Goal: Task Accomplishment & Management: Manage account settings

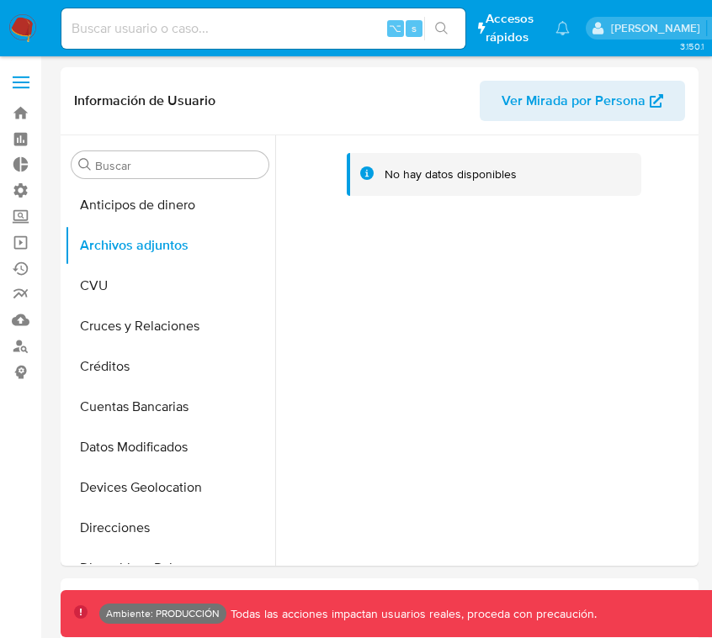
select select "10"
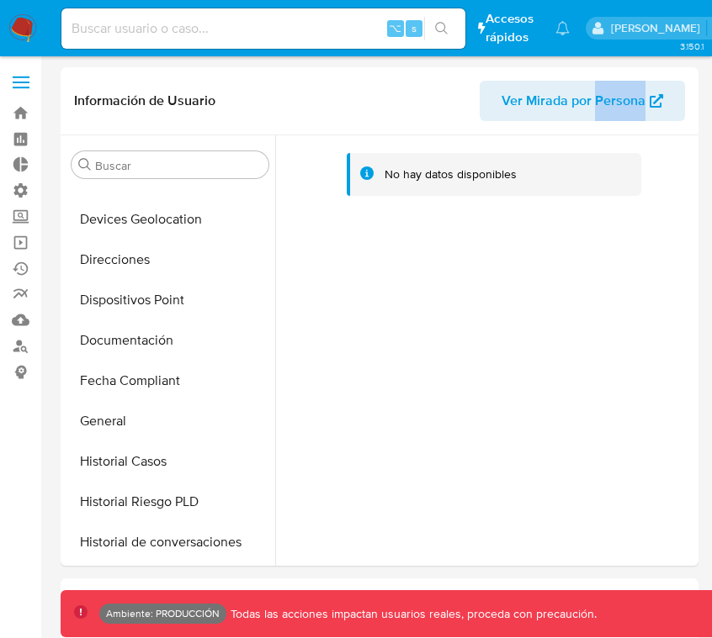
click at [15, 39] on img at bounding box center [22, 28] width 29 height 29
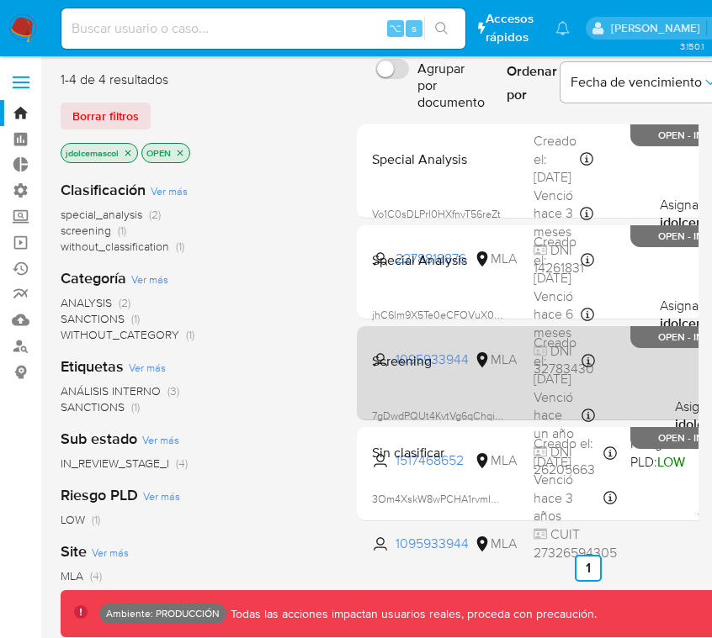
click at [485, 386] on div "Screening 7gDwdPQUt4KvtVg6qChqiWKa 1517468652 MLA Creado el: 10/05/2024 Creado …" at bounding box center [587, 373] width 445 height 85
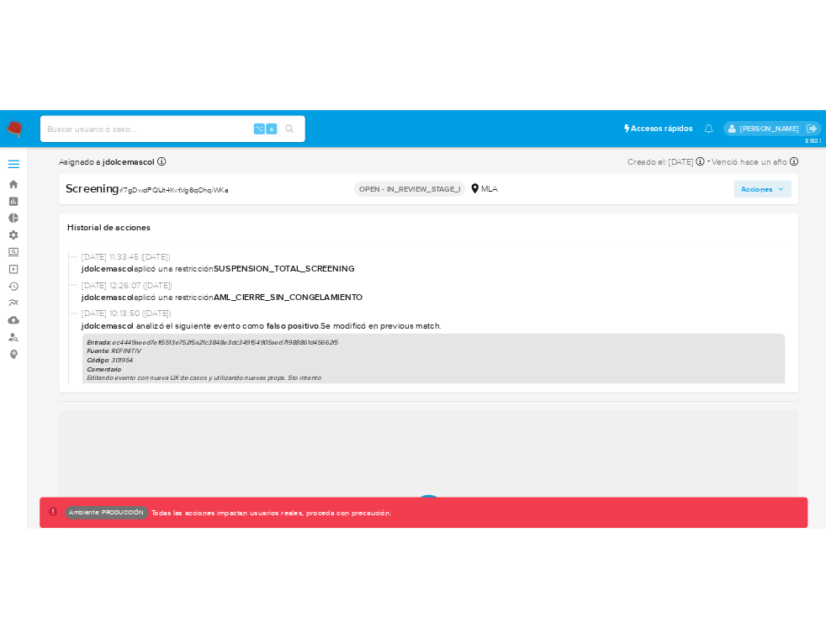
scroll to position [751, 0]
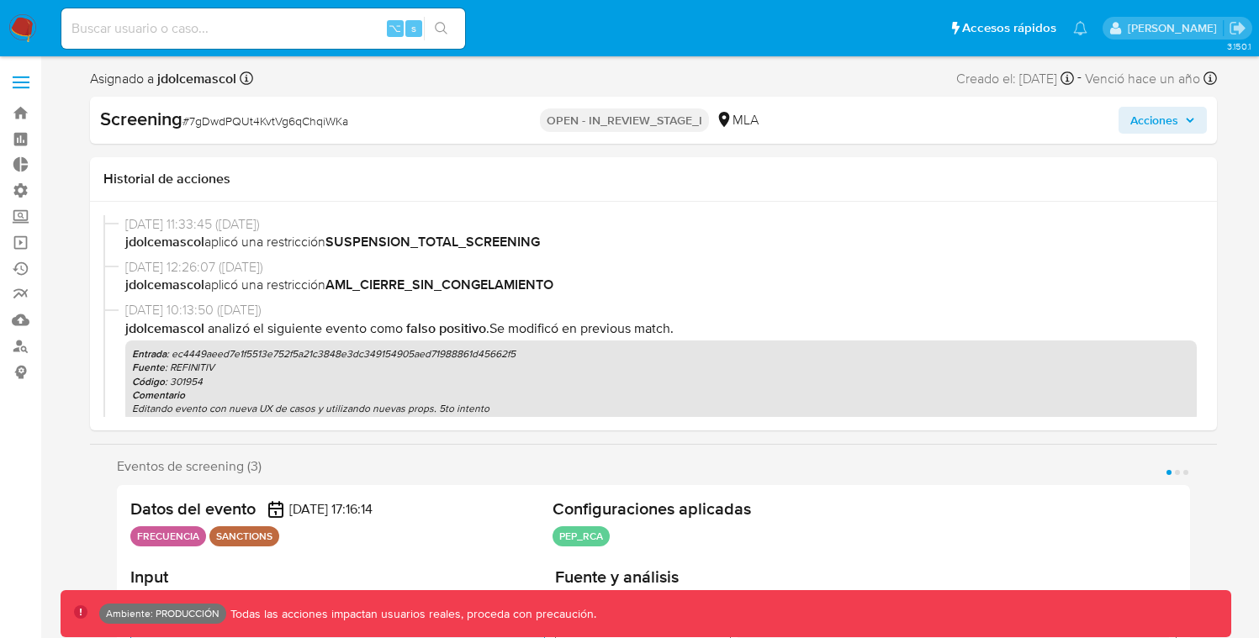
select select "10"
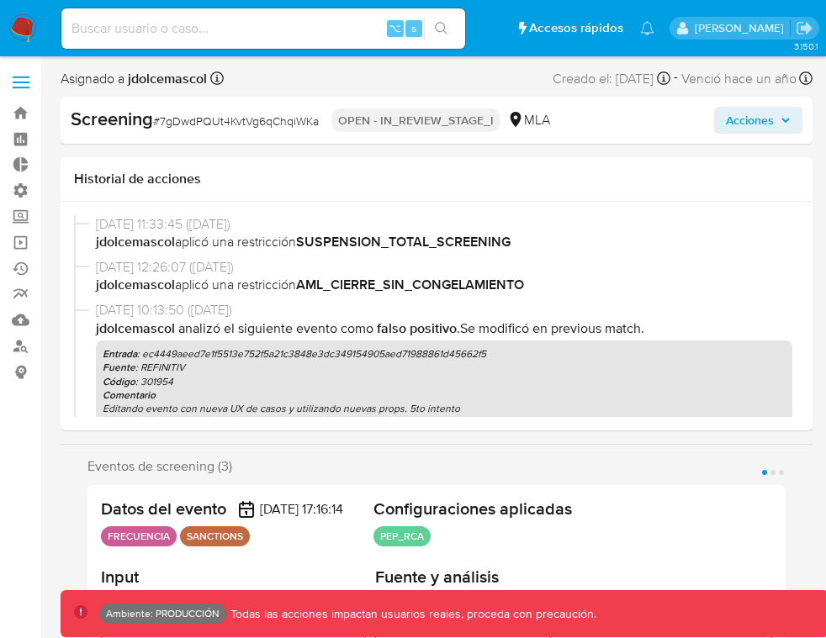
click at [594, 348] on p "Entrada : ec4449aeed7e1f5513e752f5a21c3848e3dc349154905aed71988861d45662f5" at bounding box center [444, 353] width 683 height 13
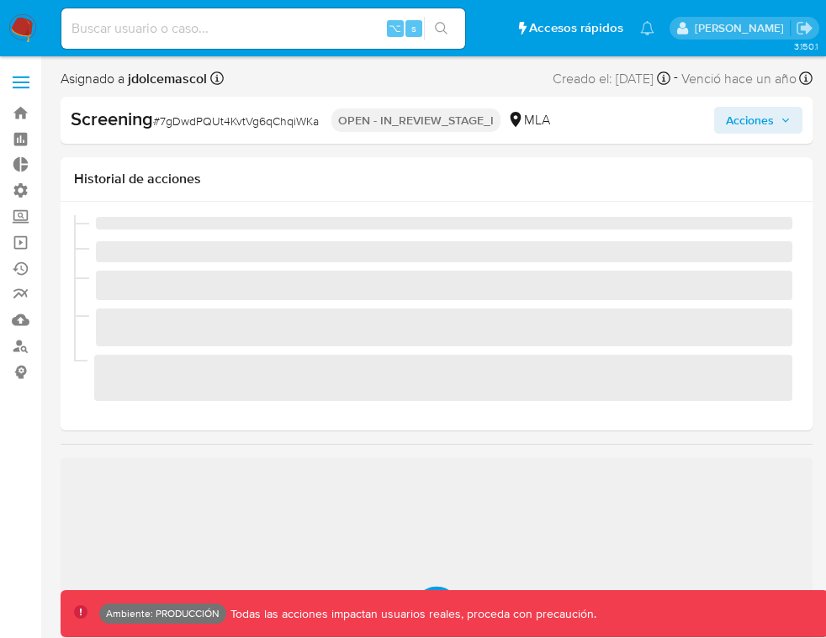
scroll to position [751, 0]
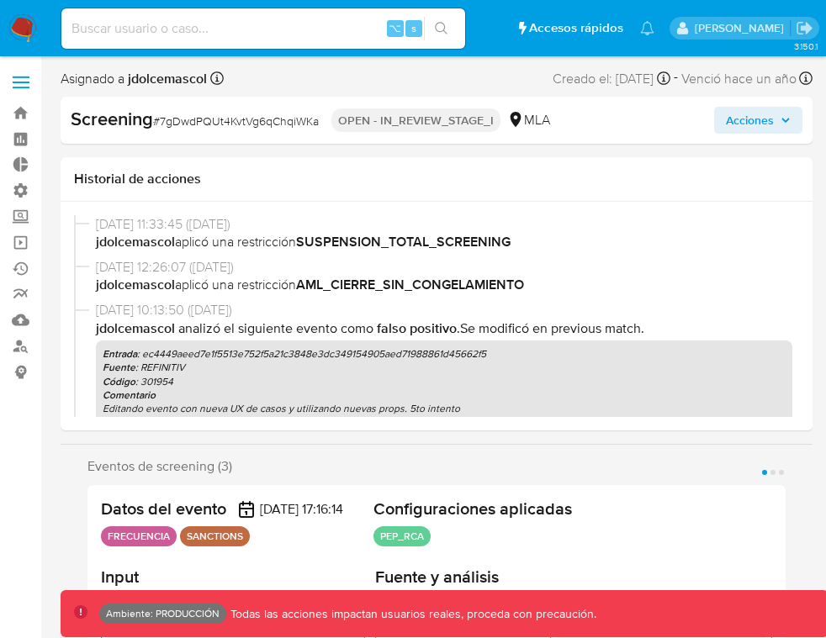
select select "10"
click at [552, 472] on div "Eventos de screening (3) Página 1 Página 2 Página 3" at bounding box center [436, 466] width 698 height 17
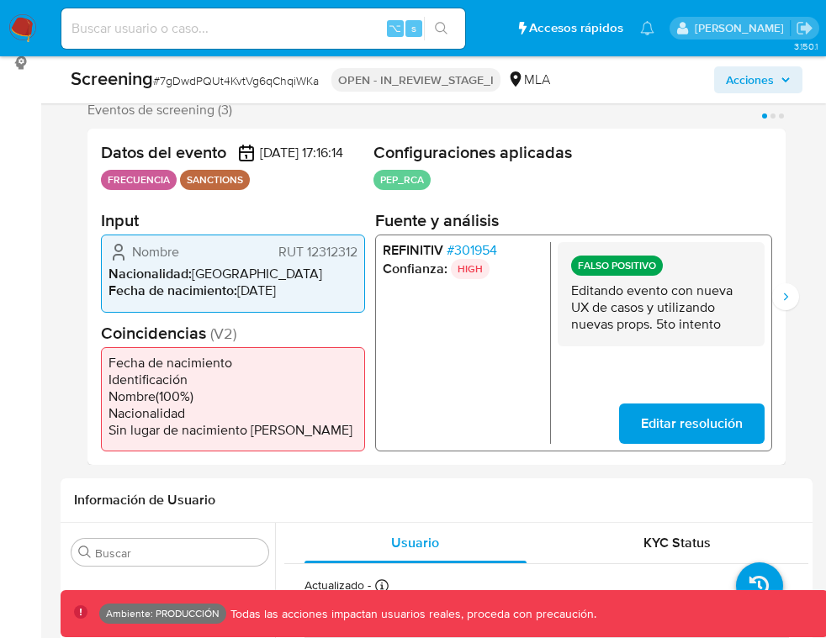
scroll to position [311, 0]
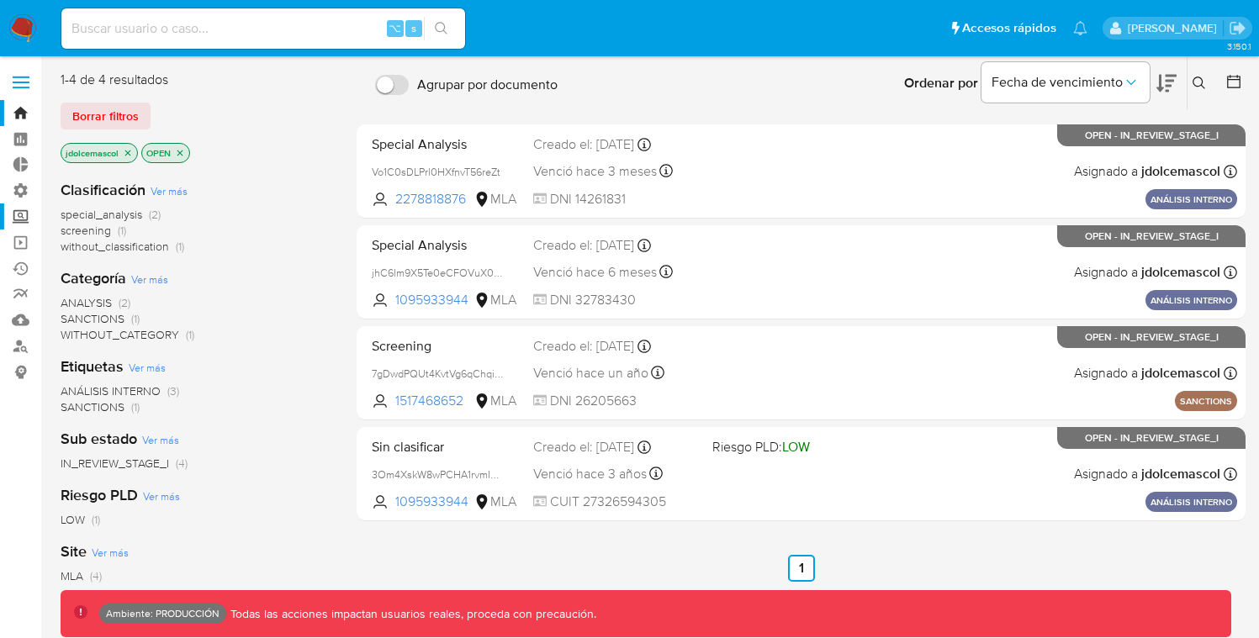
click at [28, 221] on label "Screening" at bounding box center [100, 217] width 200 height 26
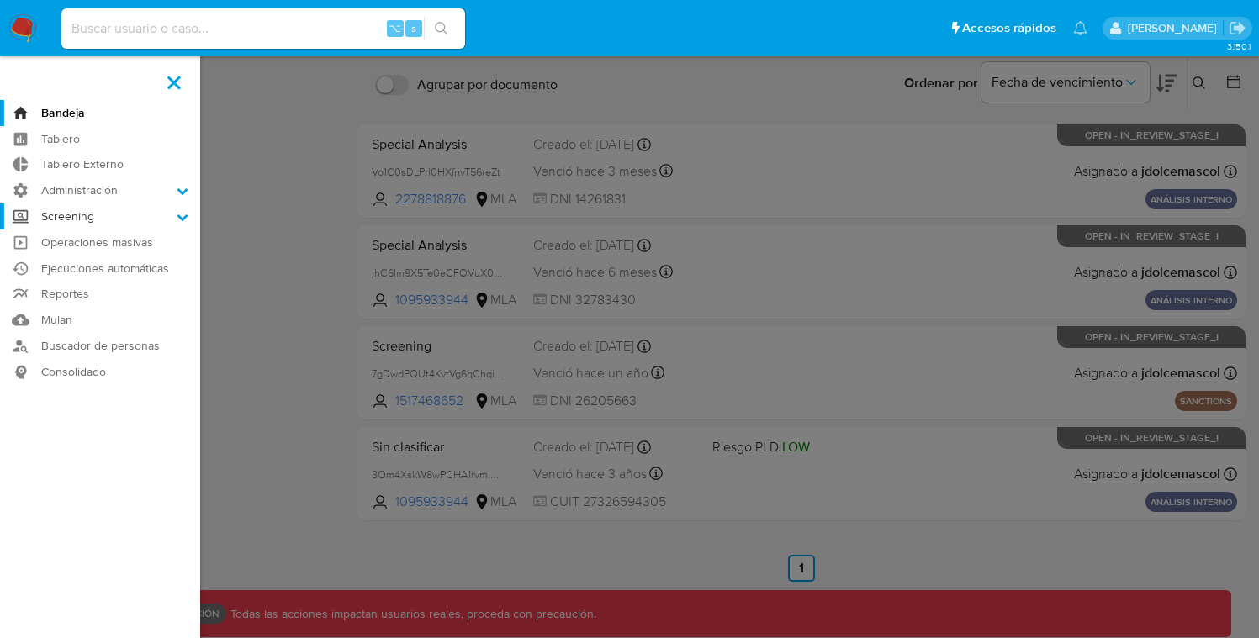
click at [0, 0] on input "Screening" at bounding box center [0, 0] width 0 height 0
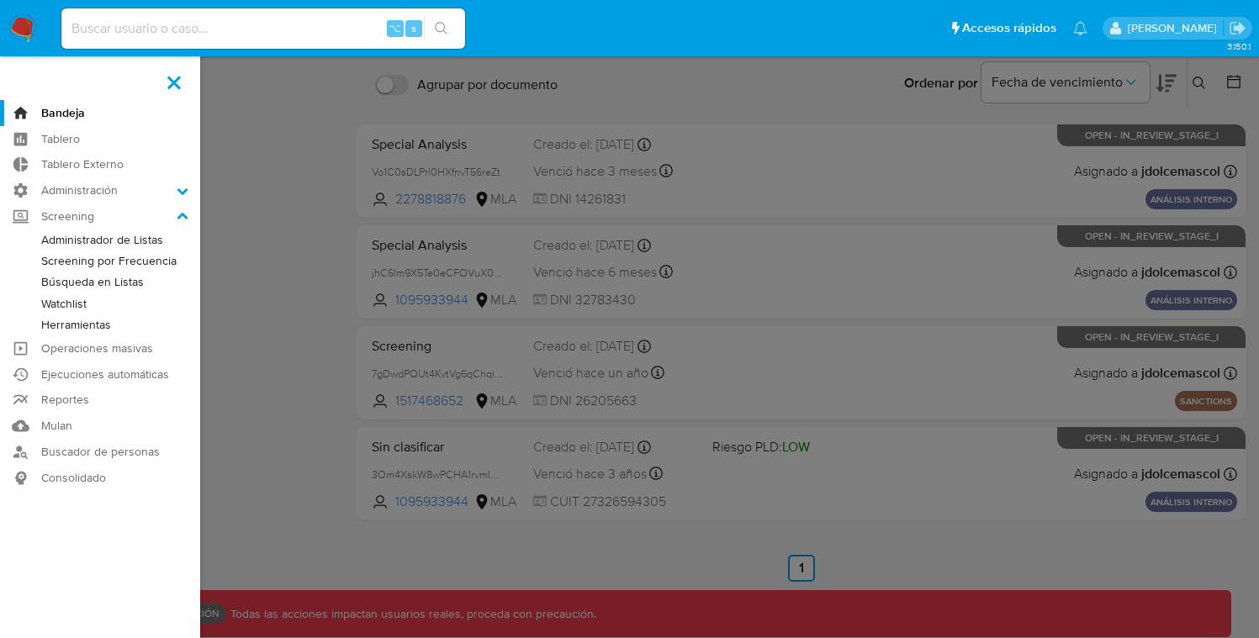
click at [338, 320] on label at bounding box center [629, 319] width 1259 height 638
click at [0, 0] on input "checkbox" at bounding box center [0, 0] width 0 height 0
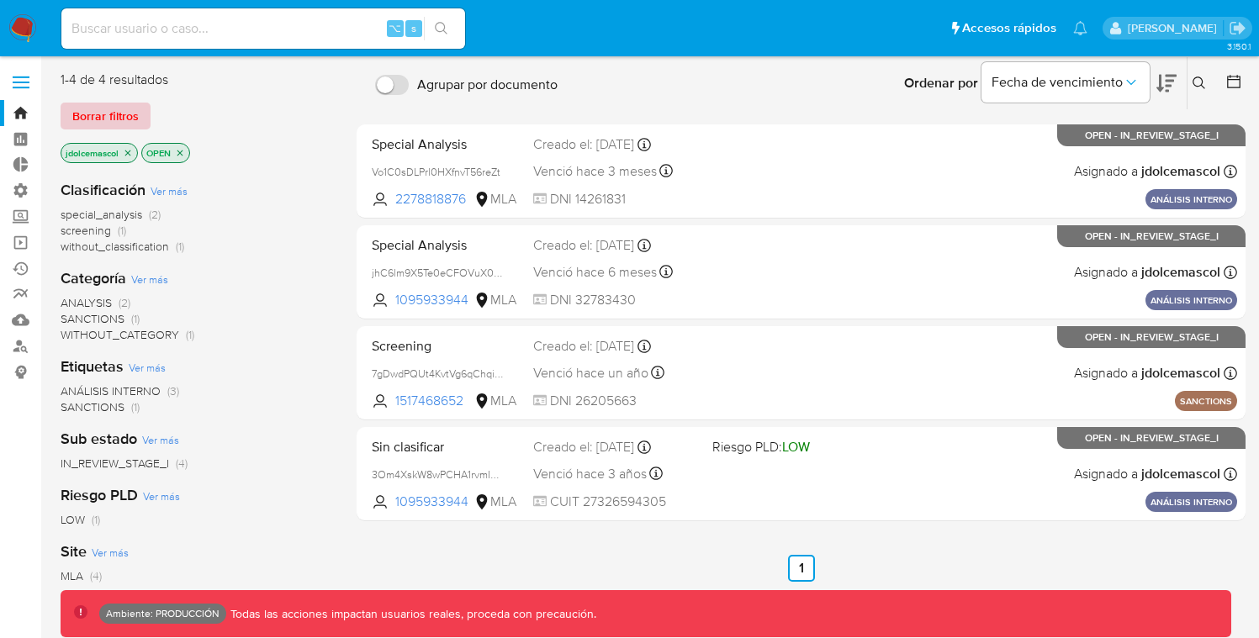
click at [98, 116] on span "Borrar filtros" at bounding box center [105, 116] width 66 height 24
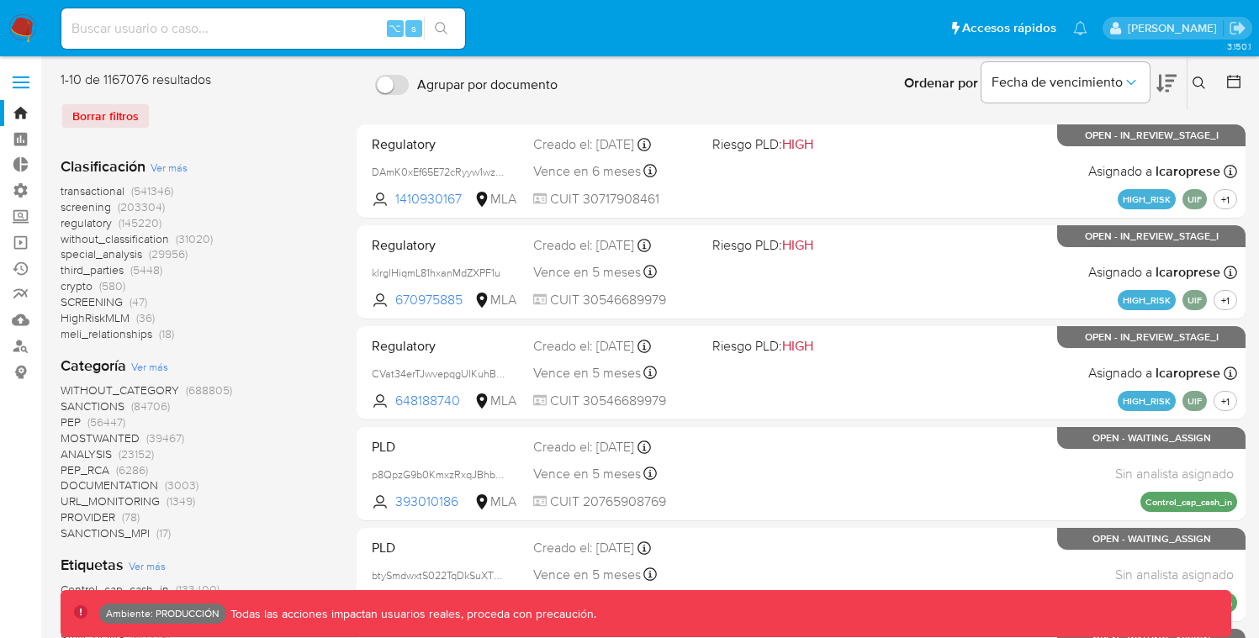
click at [34, 34] on img at bounding box center [22, 28] width 29 height 29
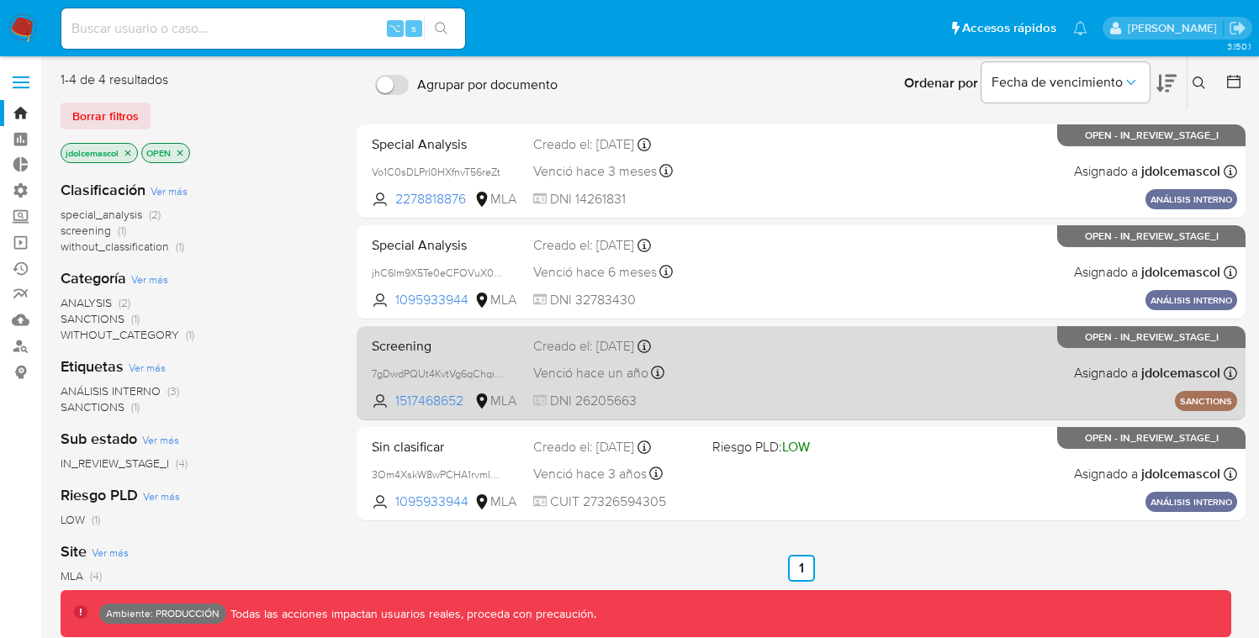
click at [839, 379] on div "Screening 7gDwdPQUt4KvtVg6qChqiWKa 1517468652 MLA Creado el: 10/05/2024 Creado …" at bounding box center [801, 373] width 872 height 85
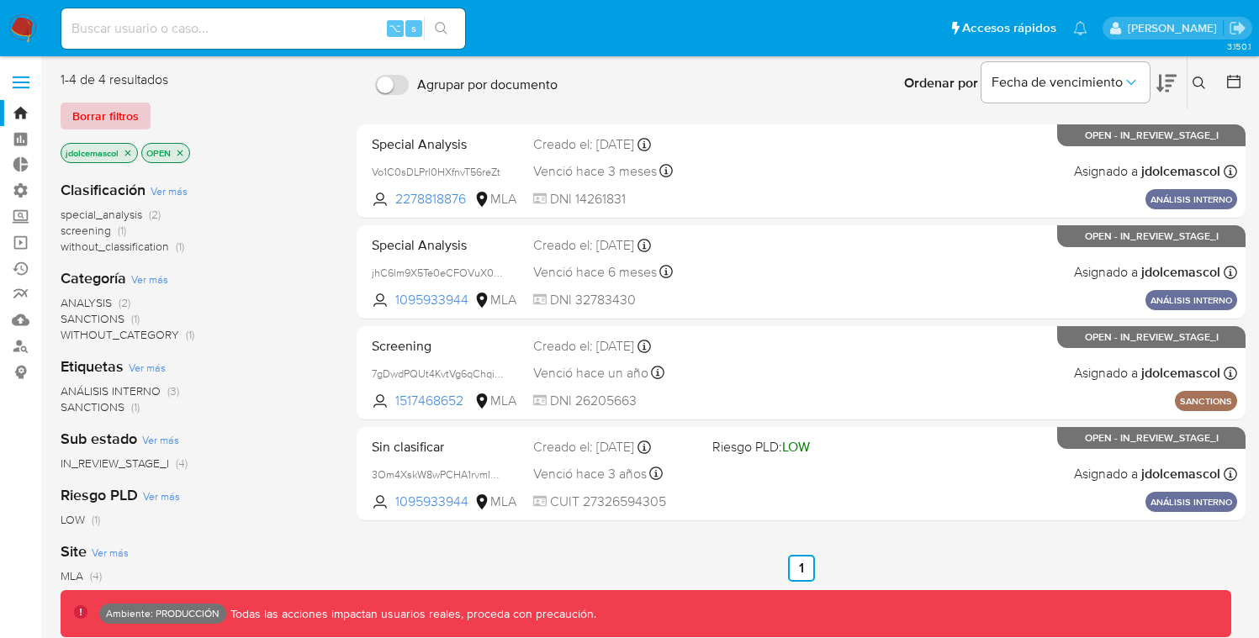
click at [143, 106] on button "Borrar filtros" at bounding box center [106, 116] width 90 height 27
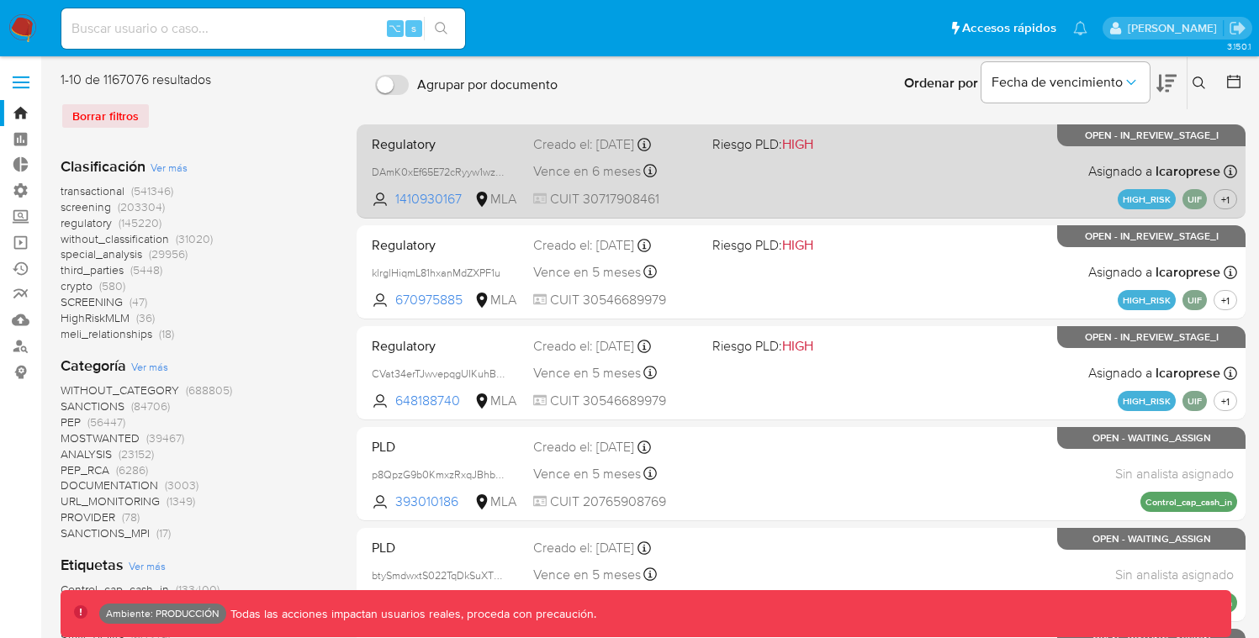
click at [703, 177] on div "Regulatory DAmK0xEf65E72cRyyw1wzIP3 1410930167 MLA Riesgo PLD: HIGH Creado el: …" at bounding box center [801, 171] width 872 height 85
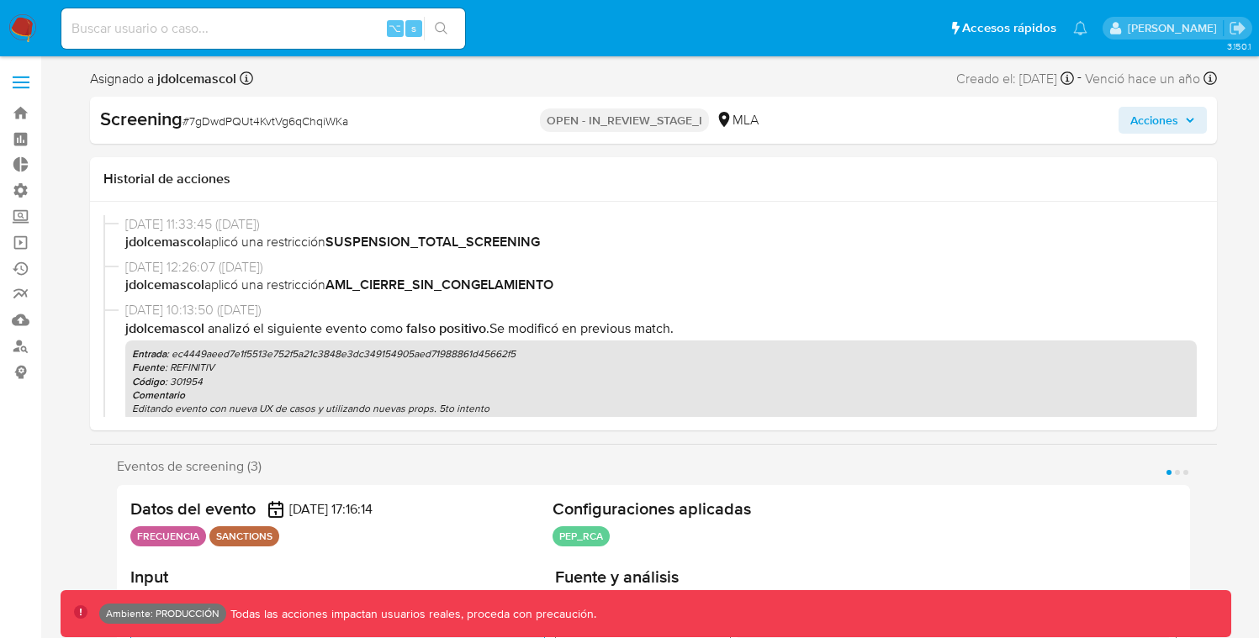
select select "10"
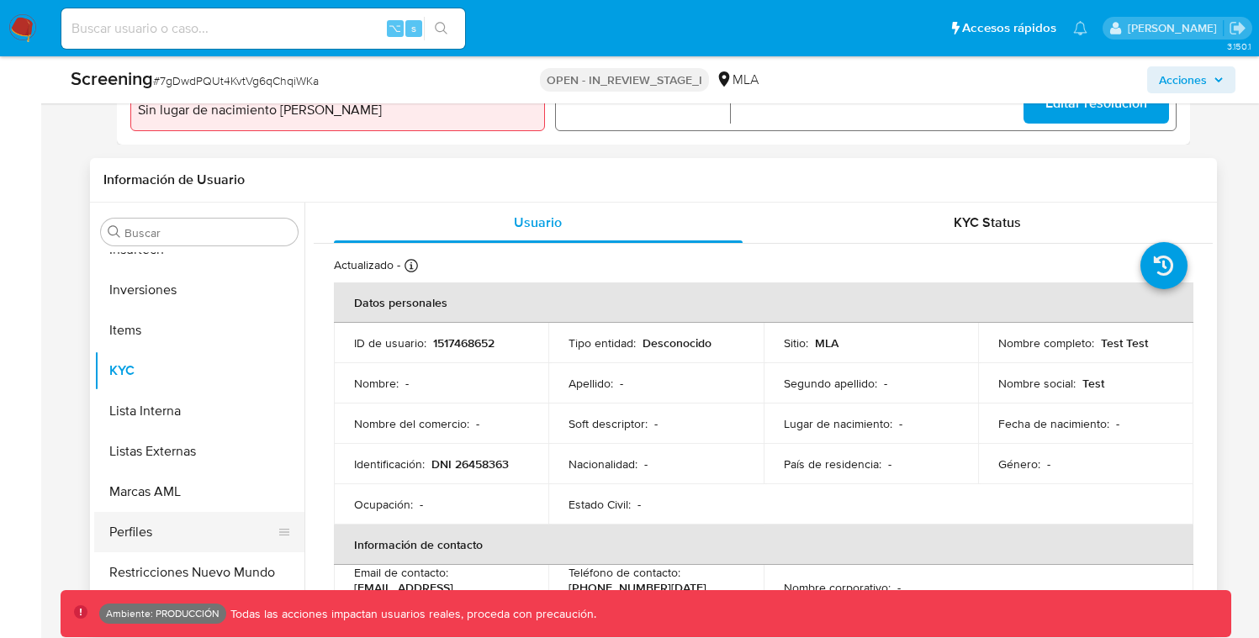
scroll to position [751, 0]
click at [222, 570] on button "Restricciones Nuevo Mundo" at bounding box center [192, 571] width 197 height 40
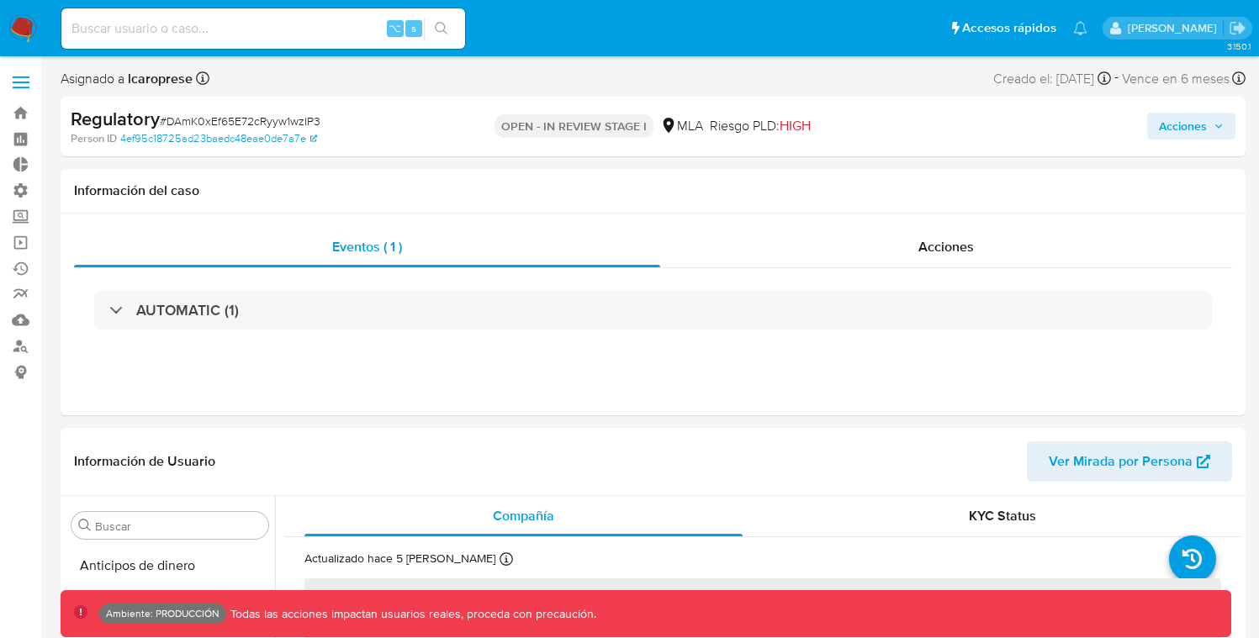
select select "10"
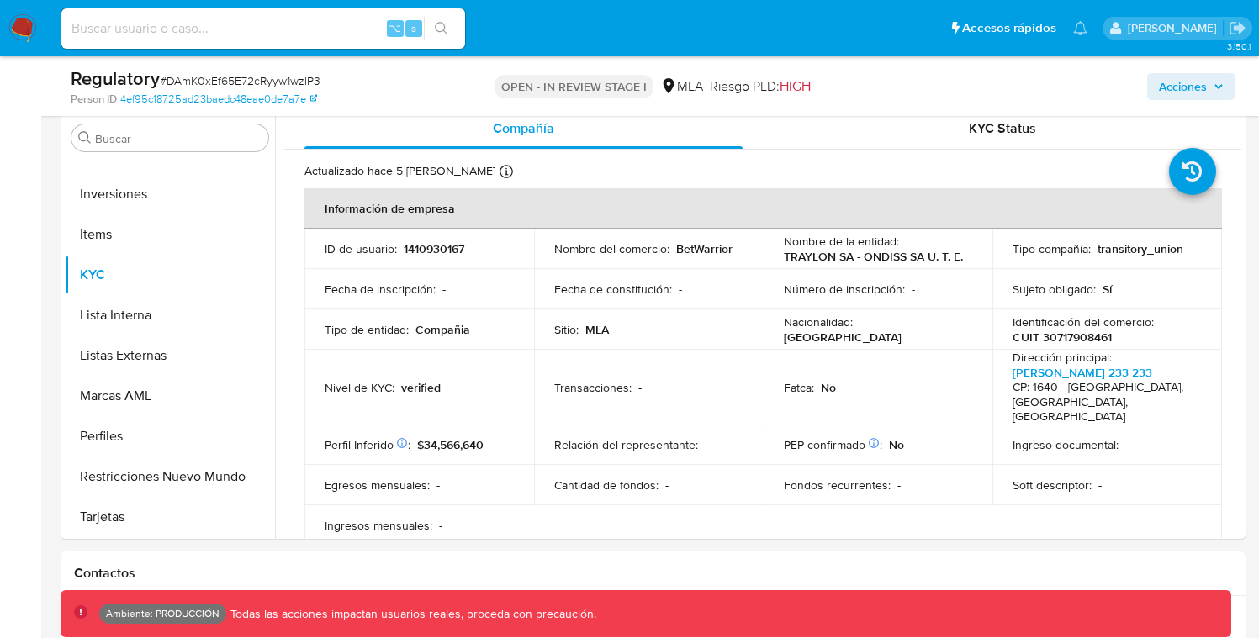
scroll to position [519, 0]
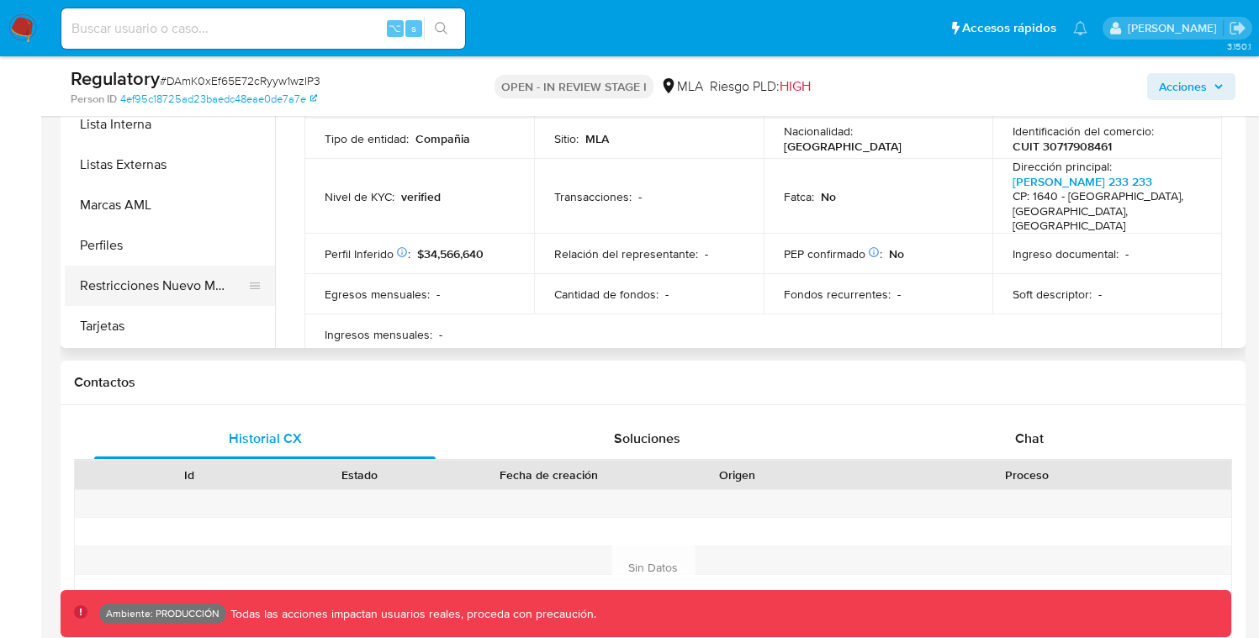
click at [168, 292] on button "Restricciones Nuevo Mundo" at bounding box center [163, 286] width 197 height 40
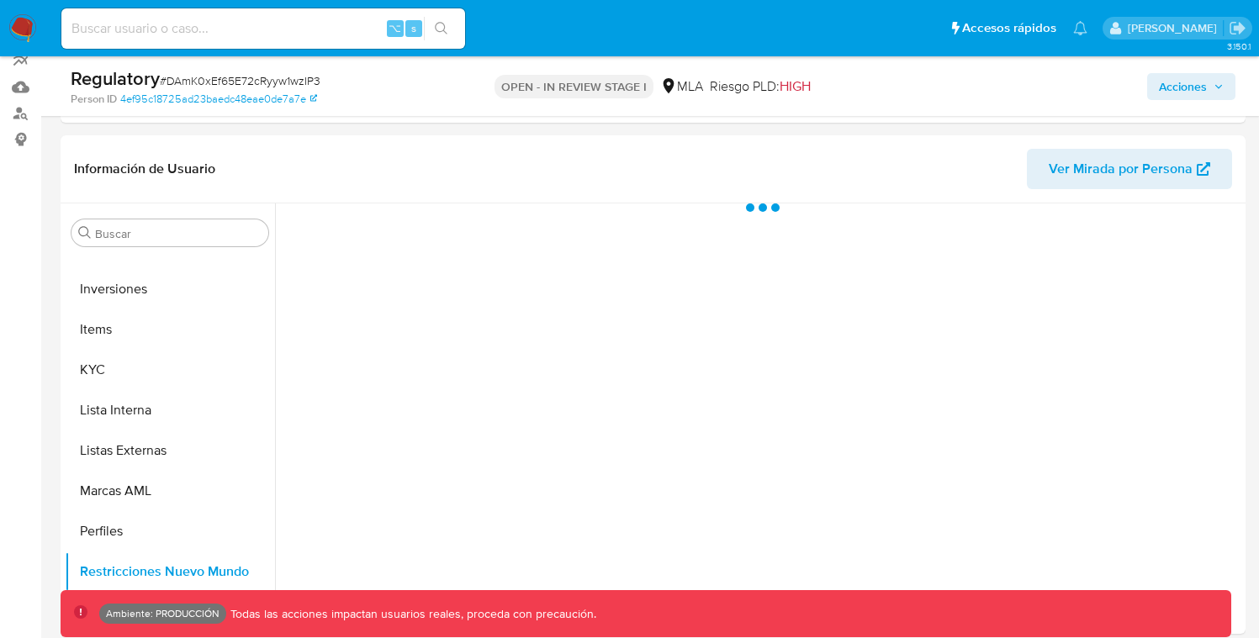
scroll to position [222, 0]
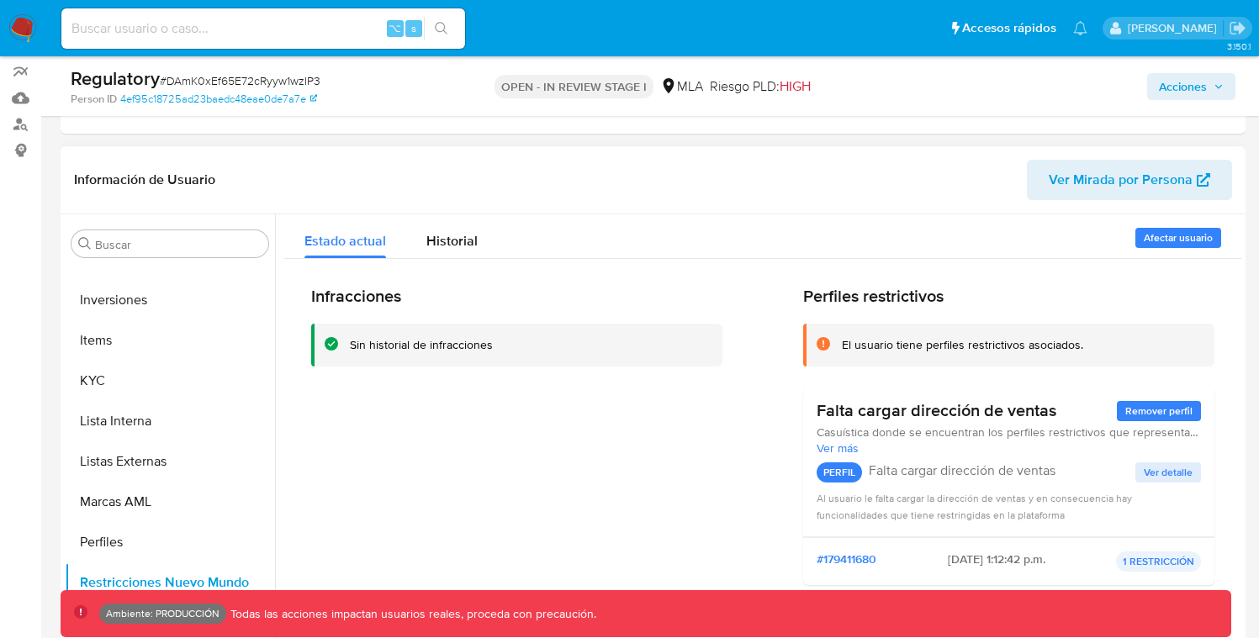
click at [1170, 246] on span "Afectar usuario" at bounding box center [1178, 238] width 69 height 17
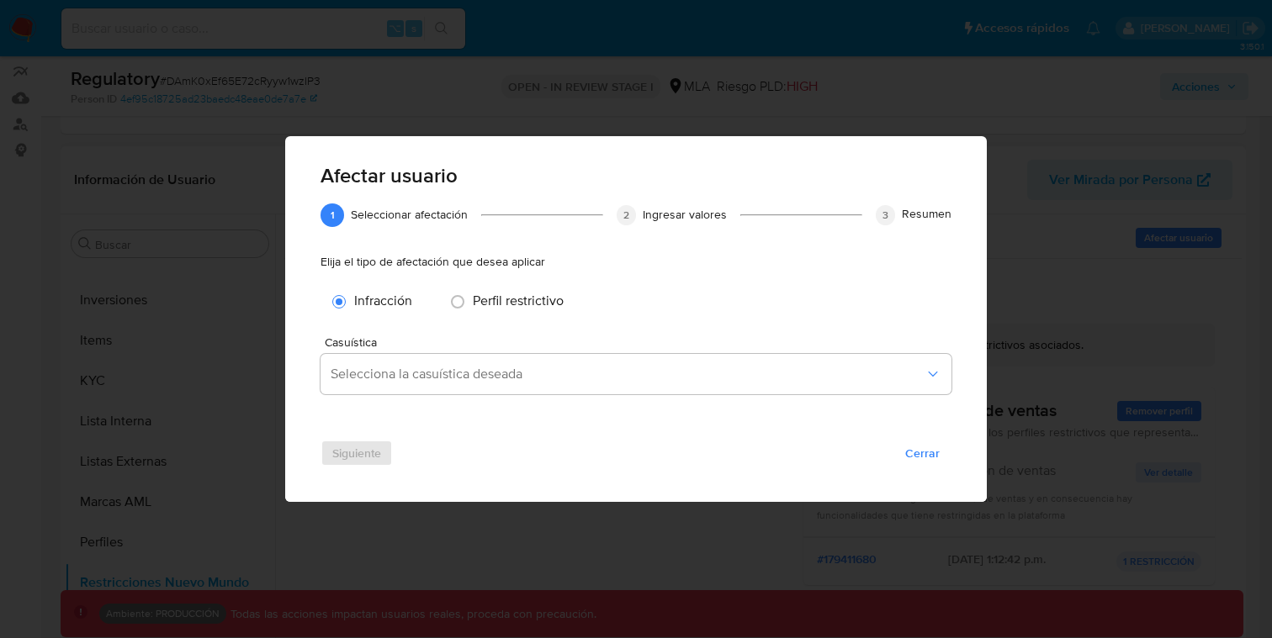
click at [527, 293] on span "Perfil restrictivo" at bounding box center [518, 300] width 91 height 19
click at [471, 293] on input "Afectar usuario" at bounding box center [457, 302] width 27 height 27
radio input "true"
click at [929, 455] on span "Cerrar" at bounding box center [922, 454] width 34 height 24
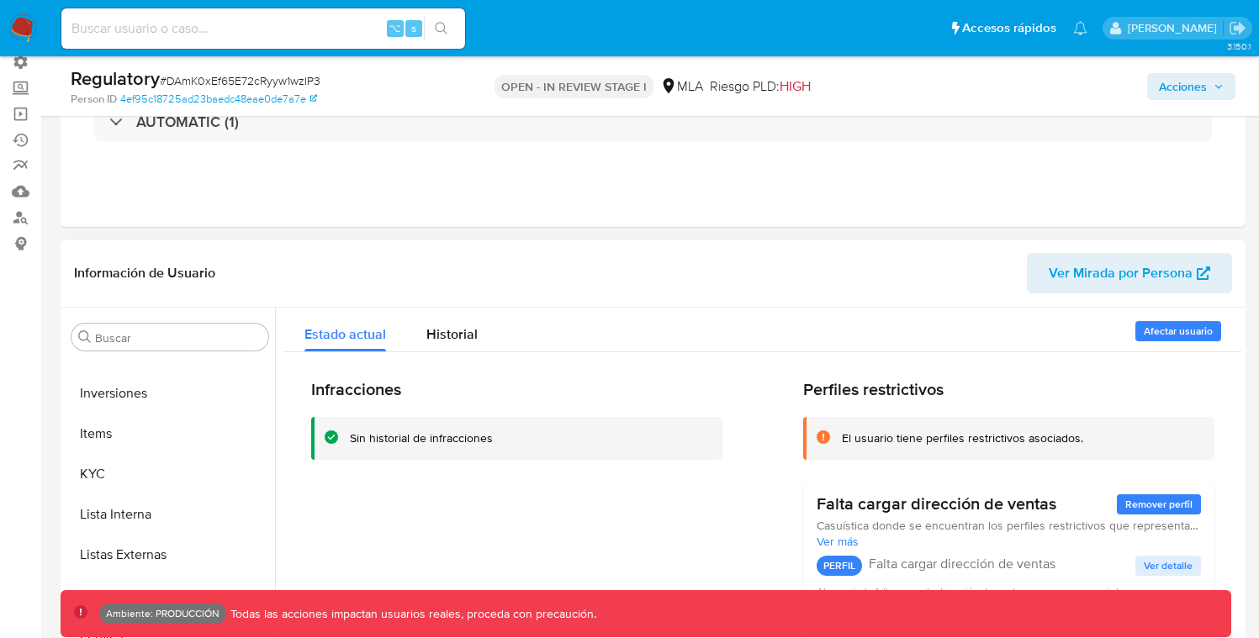
scroll to position [118, 0]
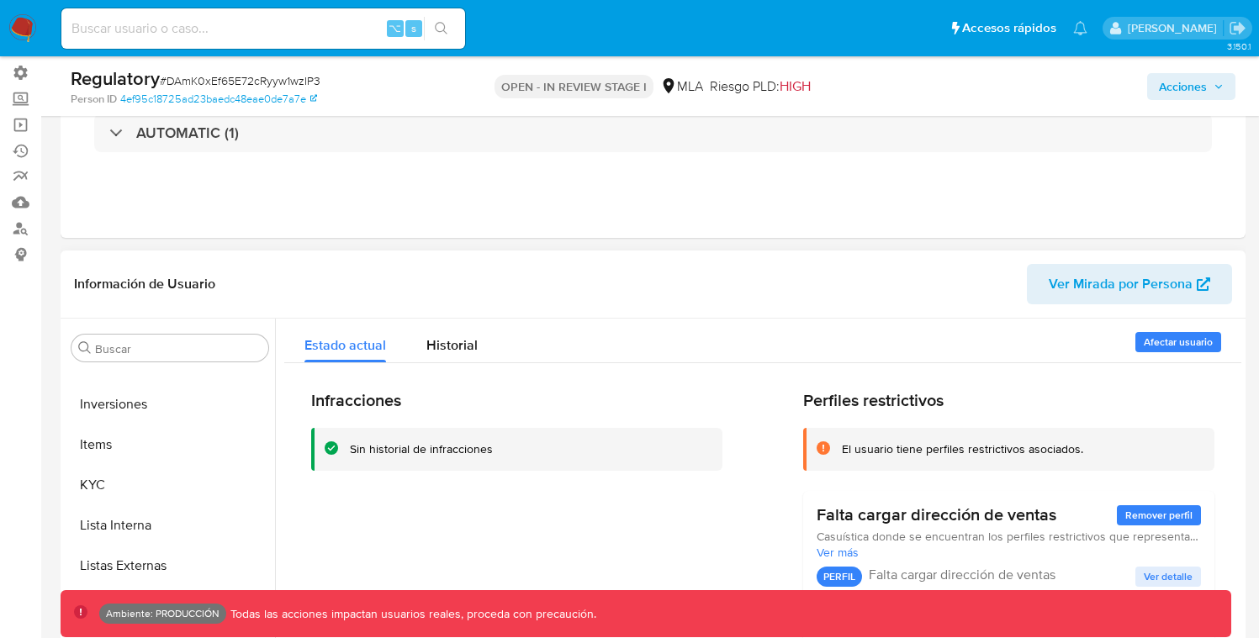
click at [1172, 341] on span "Afectar usuario" at bounding box center [1178, 342] width 69 height 17
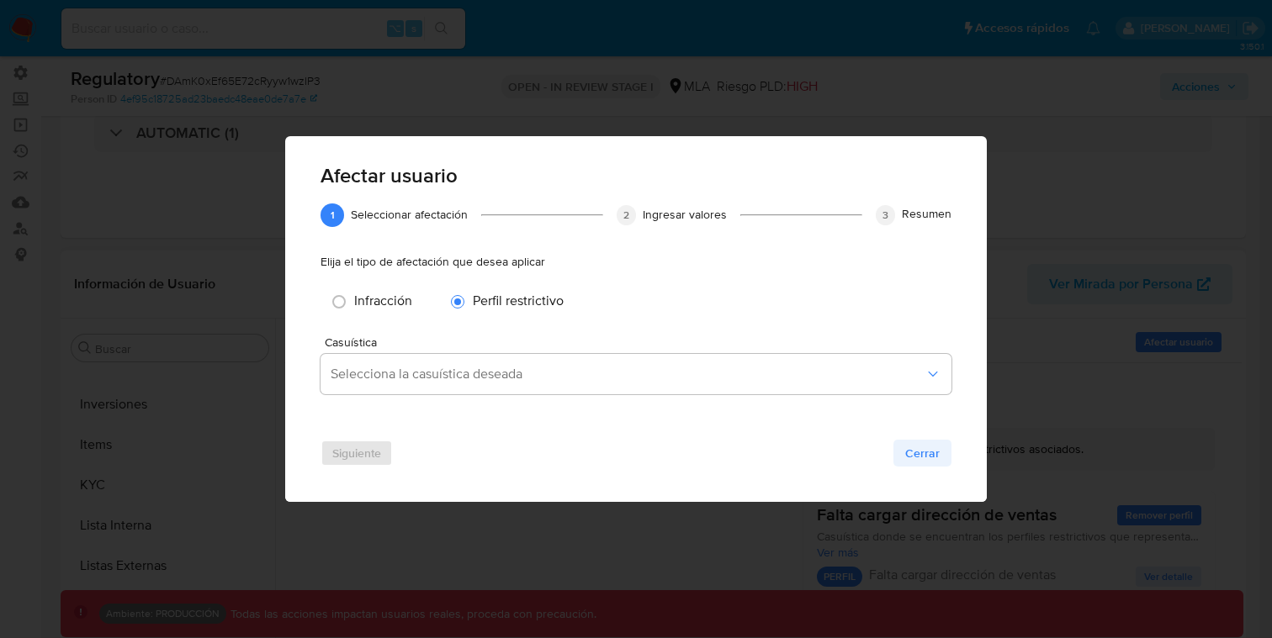
click at [931, 455] on span "Cerrar" at bounding box center [922, 454] width 34 height 24
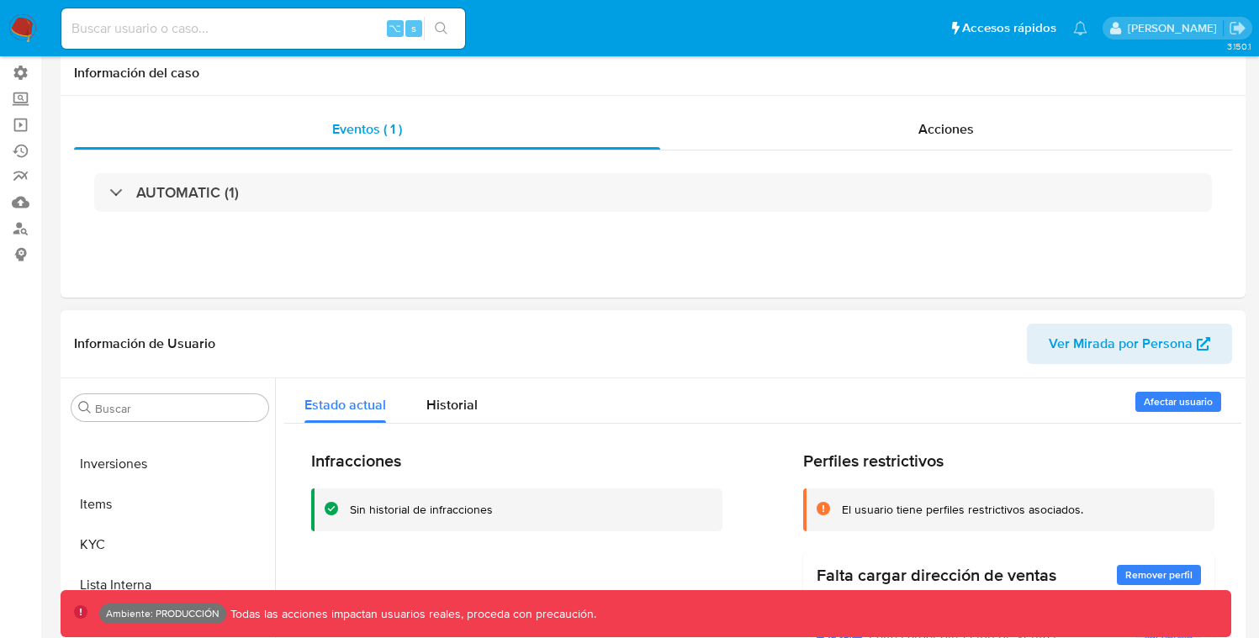
scroll to position [0, 0]
